Goal: Information Seeking & Learning: Find specific fact

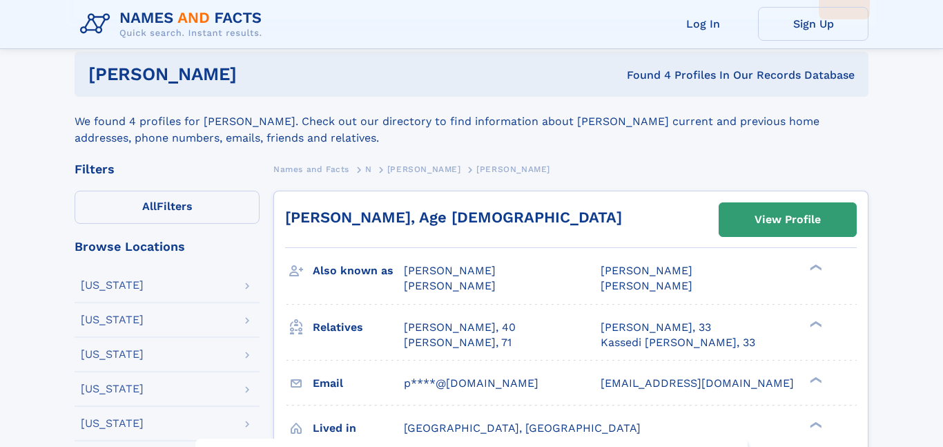
scroll to position [162, 0]
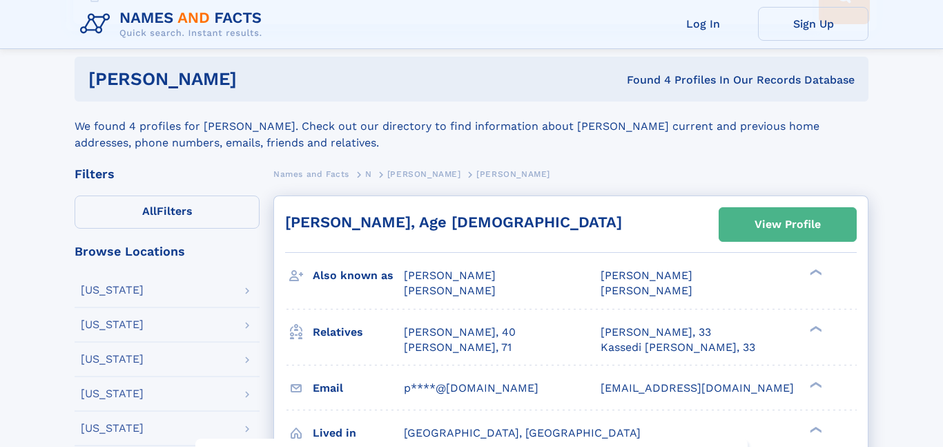
click at [793, 227] on div "View Profile" at bounding box center [788, 225] width 66 height 32
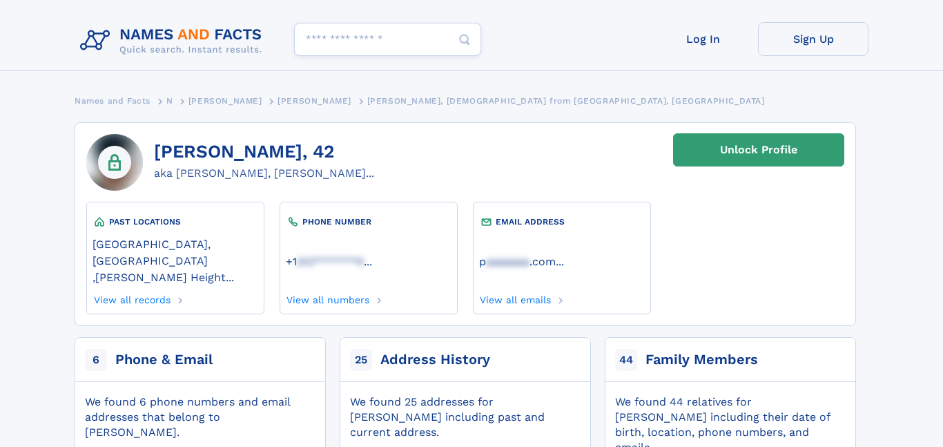
click at [101, 181] on div at bounding box center [114, 162] width 57 height 57
click at [116, 154] on icon at bounding box center [114, 162] width 12 height 17
